Goal: Register for event/course

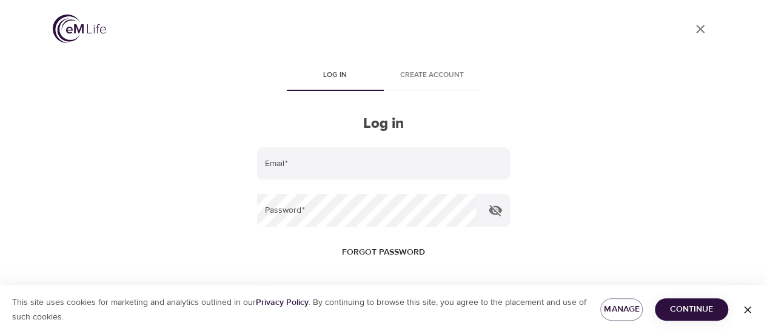
click at [693, 137] on div "User Profile Log in Create account Log in Email   * Password   * Forgot passwor…" at bounding box center [383, 167] width 691 height 334
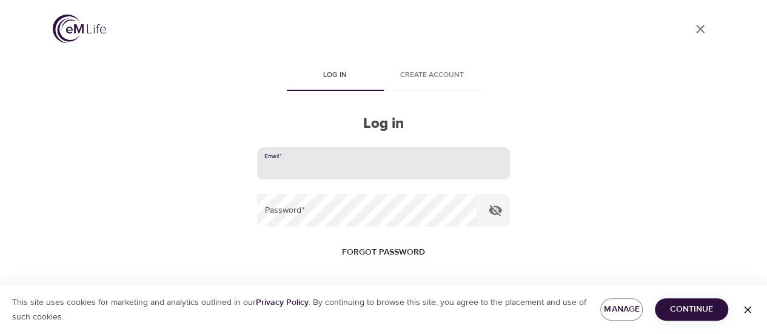
click at [441, 167] on input "email" at bounding box center [383, 163] width 252 height 33
type input "X"
type input "[PERSON_NAME][EMAIL_ADDRESS][DOMAIN_NAME]"
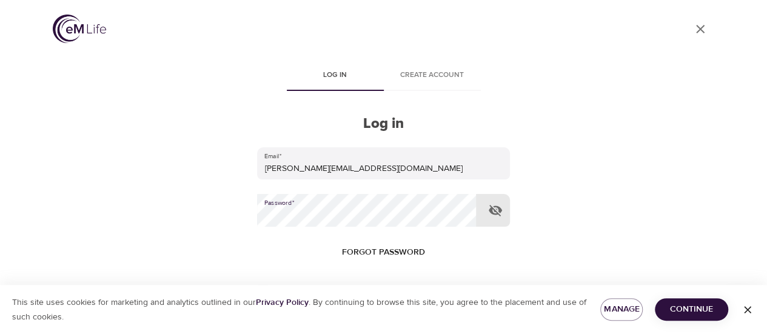
click at [354, 318] on button "Log in" at bounding box center [383, 330] width 59 height 25
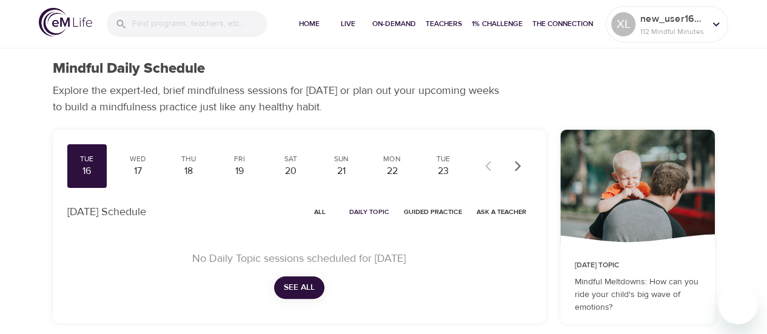
scroll to position [61, 0]
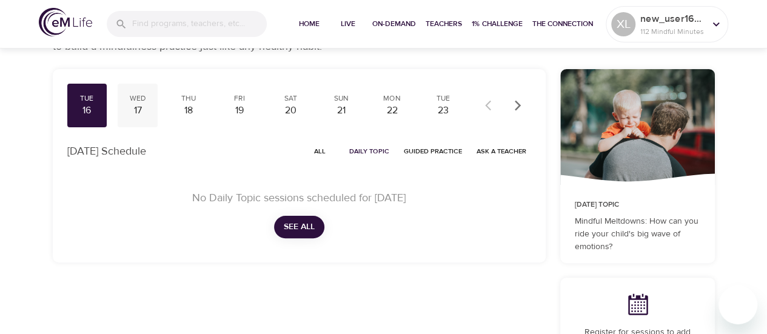
click at [136, 107] on div "17" at bounding box center [137, 111] width 30 height 14
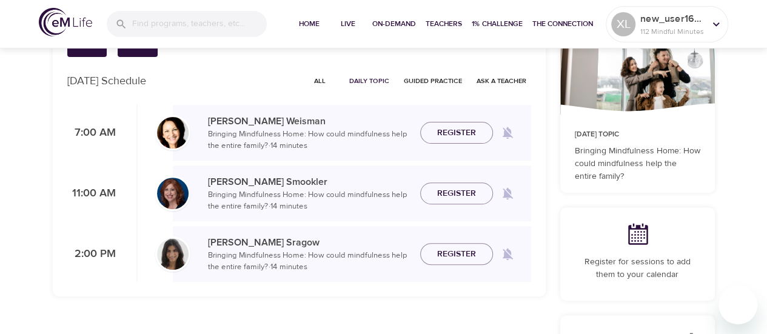
scroll to position [182, 0]
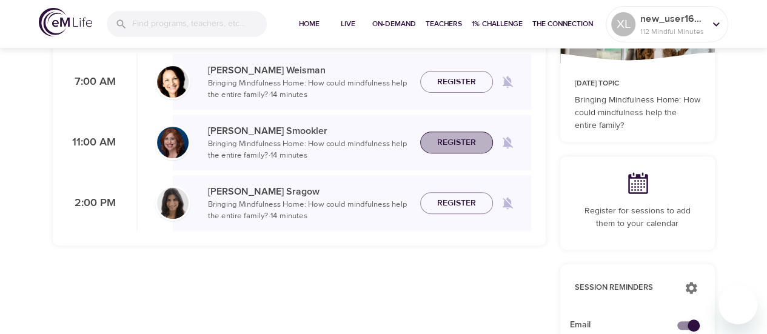
click at [464, 150] on button "Register" at bounding box center [456, 143] width 73 height 22
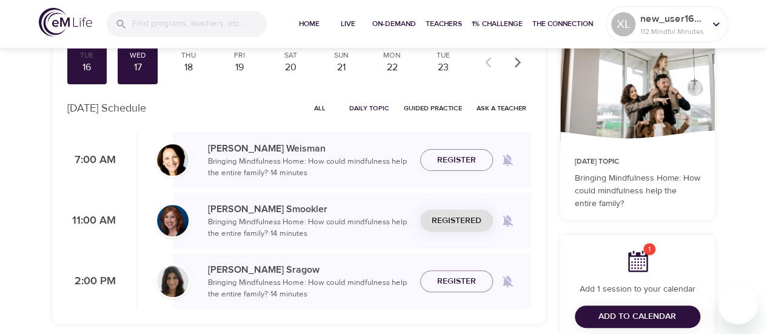
scroll to position [61, 0]
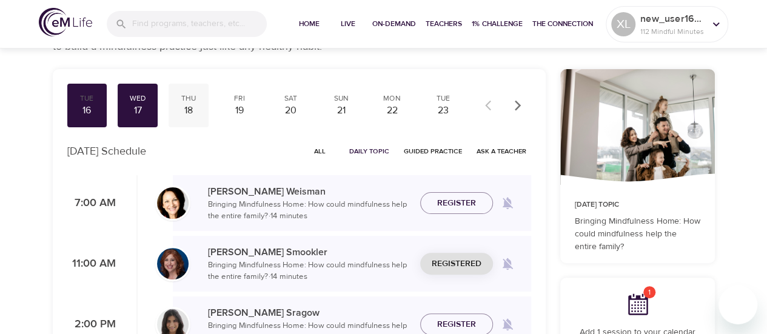
click at [172, 110] on div "Thu 18" at bounding box center [189, 106] width 40 height 44
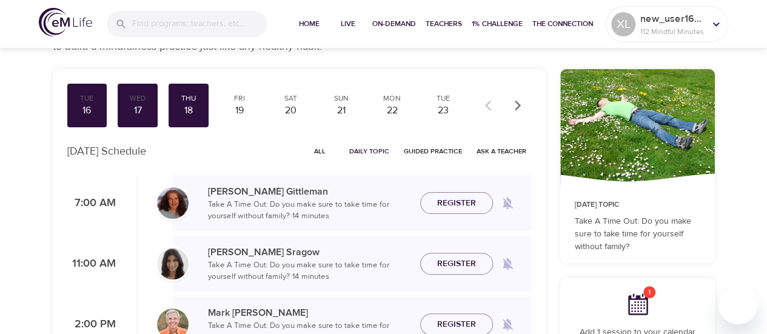
click at [449, 262] on span "Register" at bounding box center [456, 263] width 39 height 15
click at [388, 100] on div "Mon" at bounding box center [392, 98] width 30 height 10
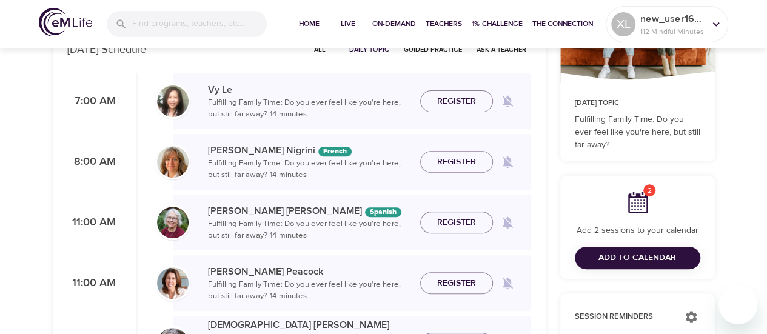
scroll to position [182, 0]
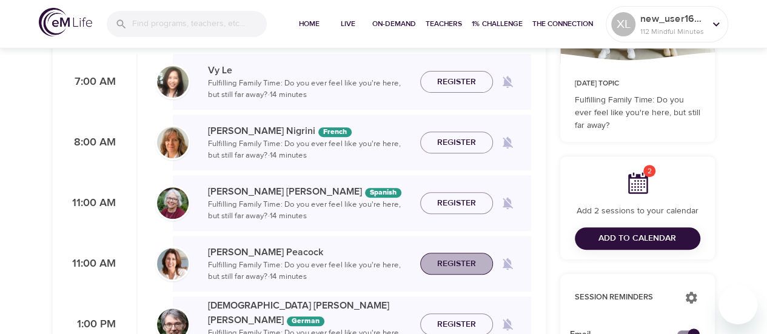
click at [481, 256] on span "Register" at bounding box center [456, 263] width 53 height 15
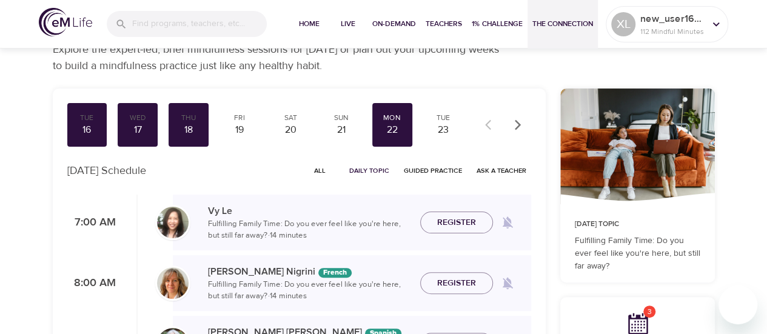
scroll to position [0, 0]
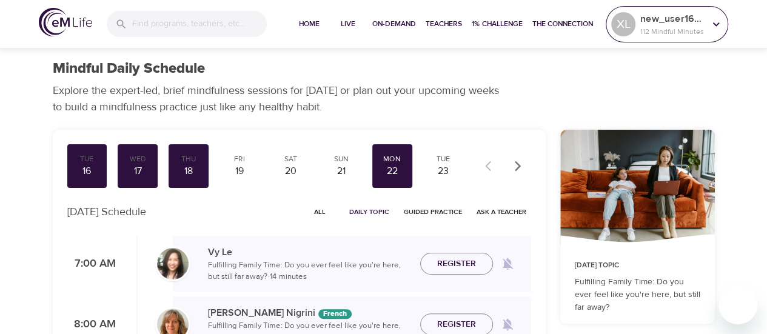
click at [699, 12] on p "new_user1608587756" at bounding box center [672, 19] width 64 height 15
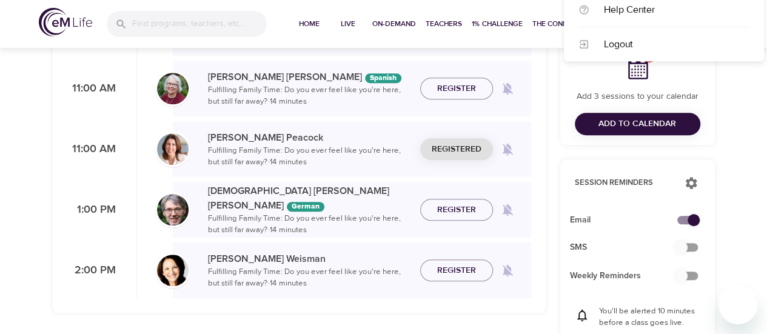
scroll to position [242, 0]
